Goal: Task Accomplishment & Management: Use online tool/utility

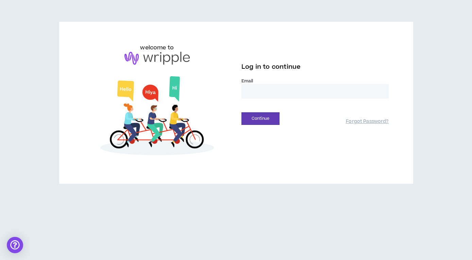
type input "**********"
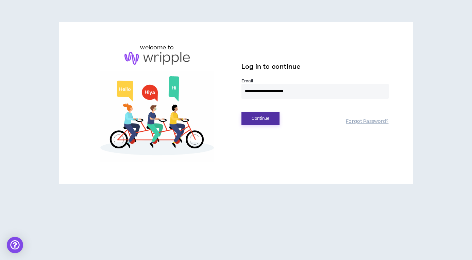
click at [259, 119] on button "Continue" at bounding box center [260, 118] width 38 height 13
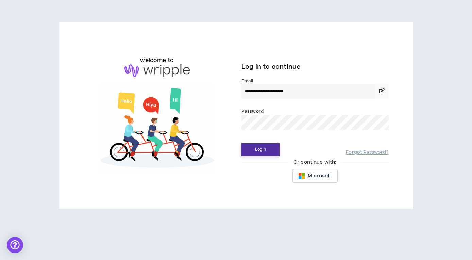
click at [259, 150] on button "Login" at bounding box center [260, 149] width 38 height 13
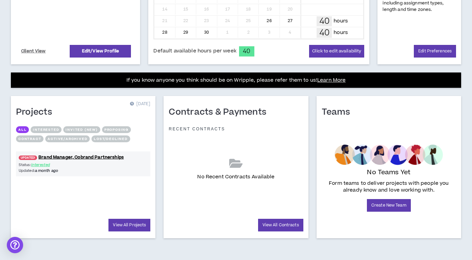
scroll to position [199, 0]
click at [73, 158] on link "UPDATED! Brand Manager, Cobrand Partnerships" at bounding box center [83, 157] width 134 height 6
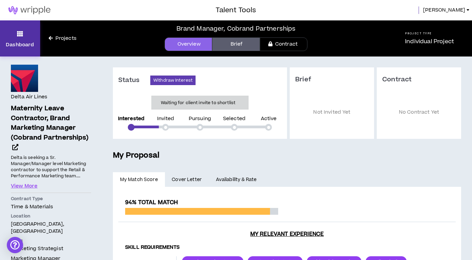
click at [24, 43] on p "Dashboard" at bounding box center [20, 44] width 28 height 7
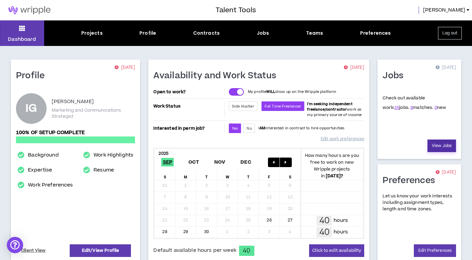
click at [439, 144] on link "View Jobs" at bounding box center [441, 145] width 29 height 13
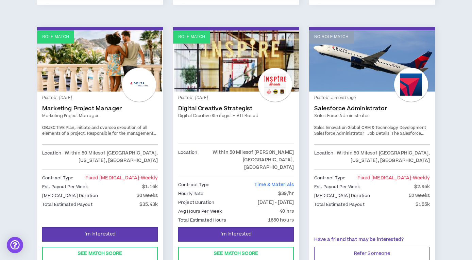
scroll to position [631, 0]
